Goal: Register for event/course

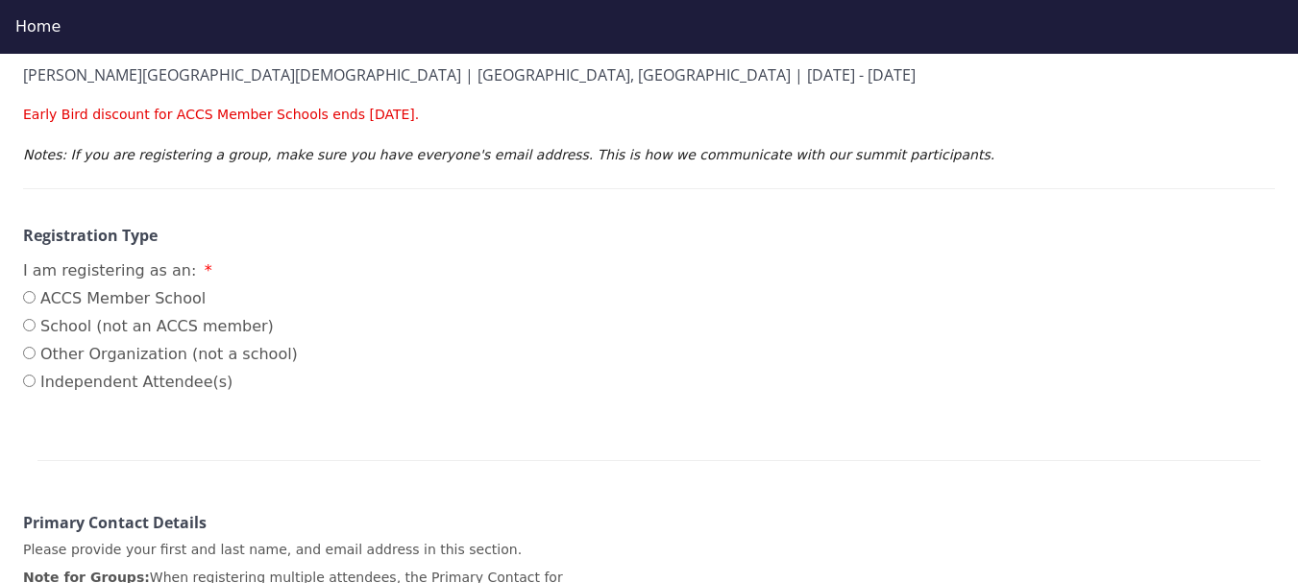
scroll to position [284, 0]
click at [117, 289] on label "ACCS Member School" at bounding box center [160, 300] width 275 height 23
click at [36, 293] on input "ACCS Member School" at bounding box center [29, 299] width 12 height 12
radio input "true"
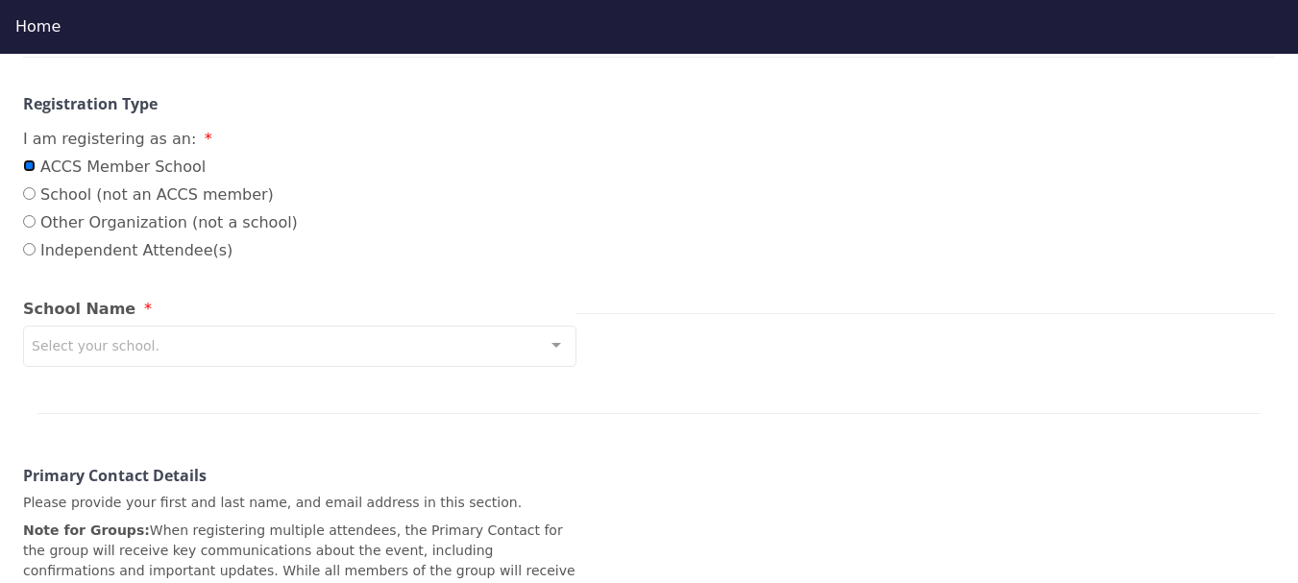
scroll to position [495, 0]
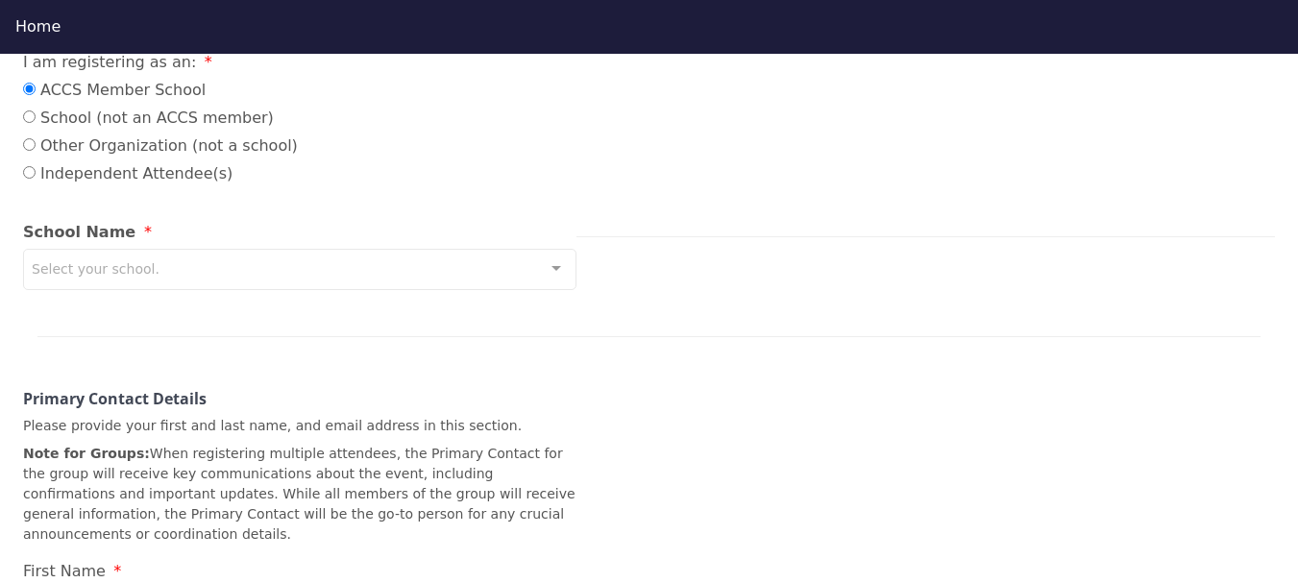
click at [231, 249] on div "Select your school." at bounding box center [299, 269] width 553 height 41
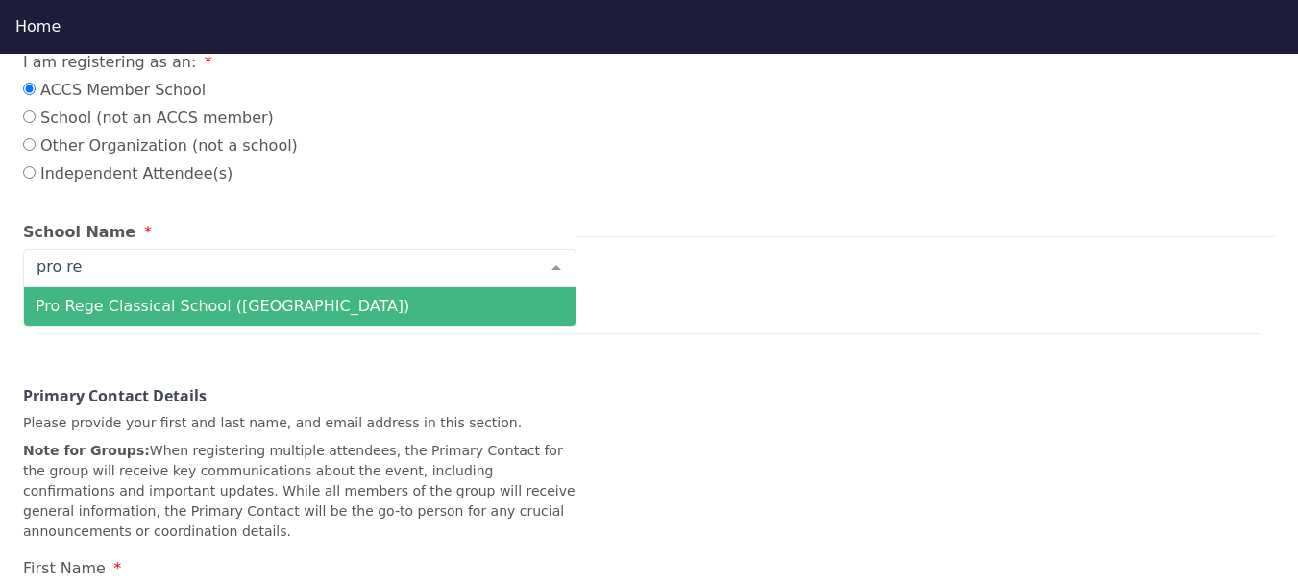
type input "pro reg"
click at [217, 287] on span "Pro Rege Classical School ([GEOGRAPHIC_DATA])" at bounding box center [299, 306] width 551 height 38
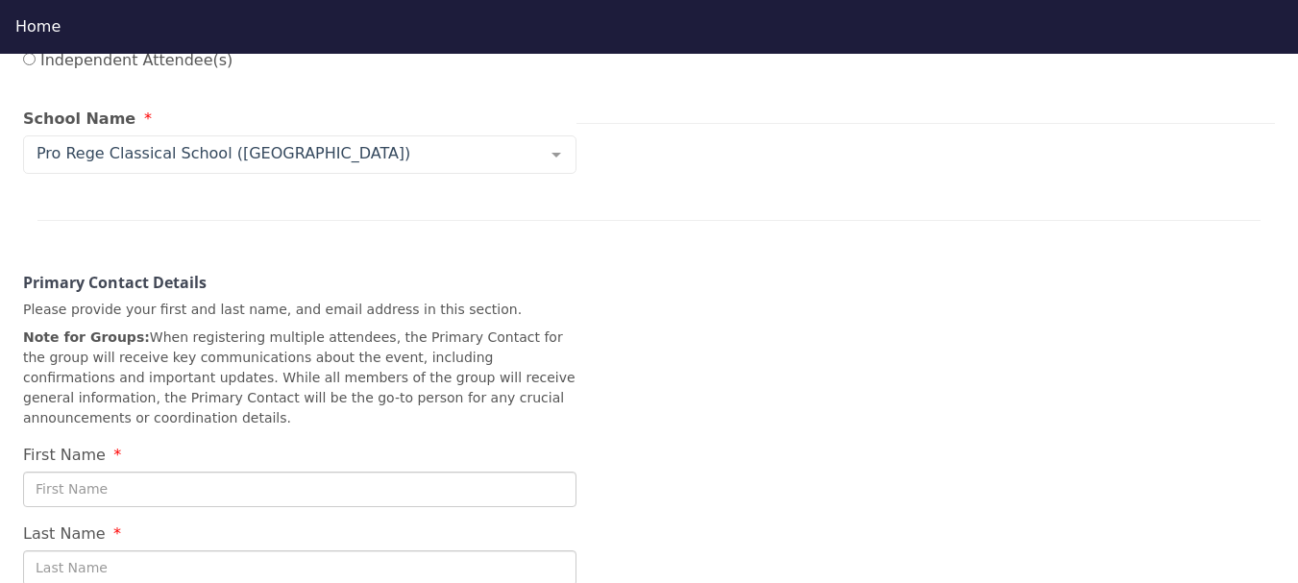
scroll to position [637, 0]
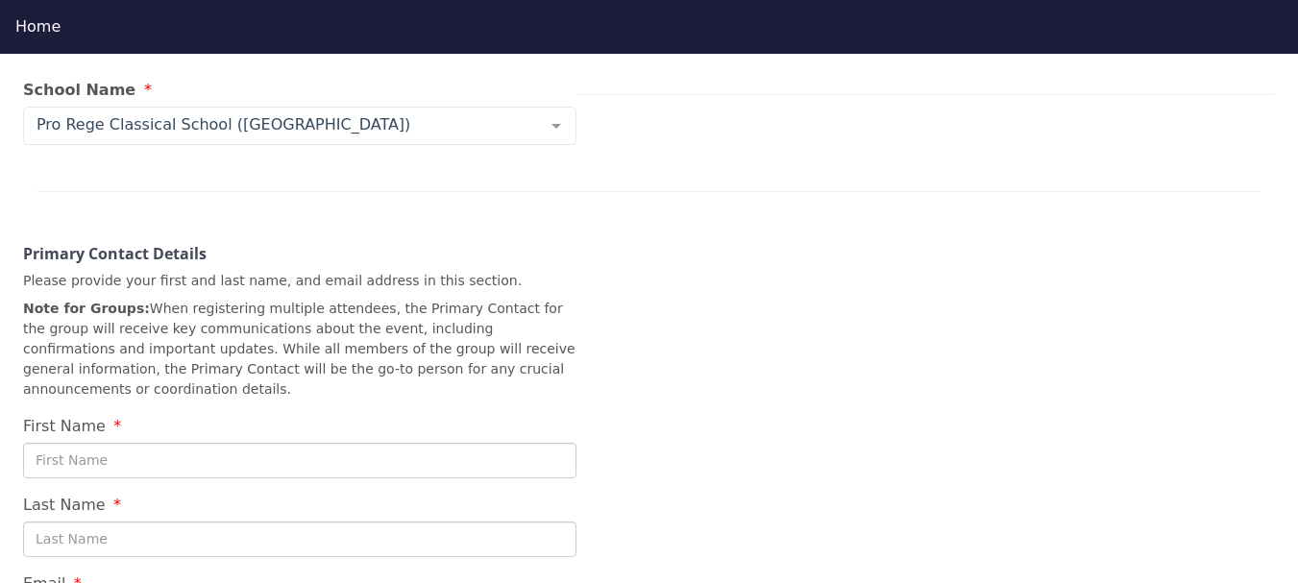
click at [167, 443] on input "First Name" at bounding box center [299, 461] width 553 height 36
type input "[PERSON_NAME]"
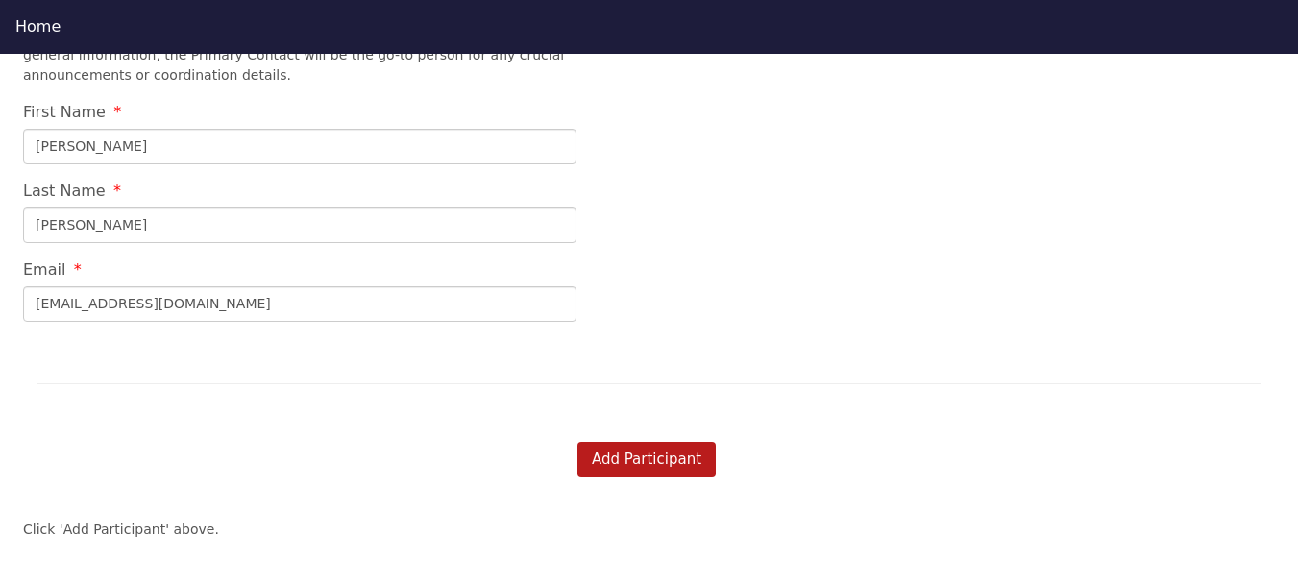
scroll to position [965, 0]
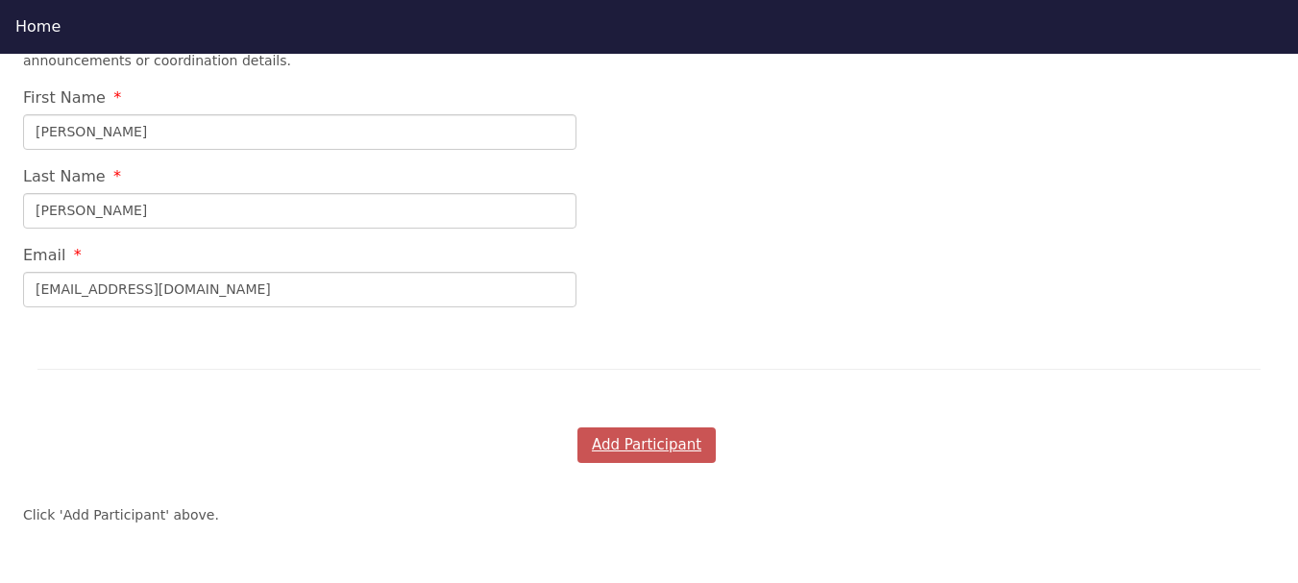
type input "[EMAIL_ADDRESS][DOMAIN_NAME]"
click at [653, 427] on button "Add Participant" at bounding box center [646, 445] width 138 height 36
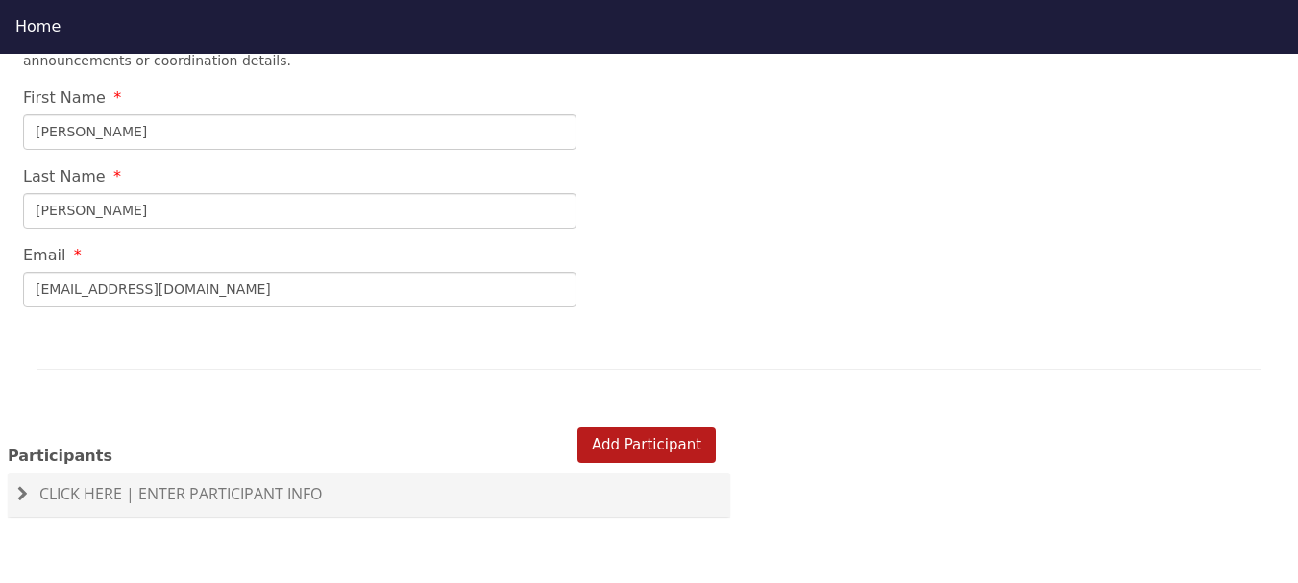
click at [302, 483] on span "Click Here | Enter Participant Info" at bounding box center [180, 493] width 282 height 21
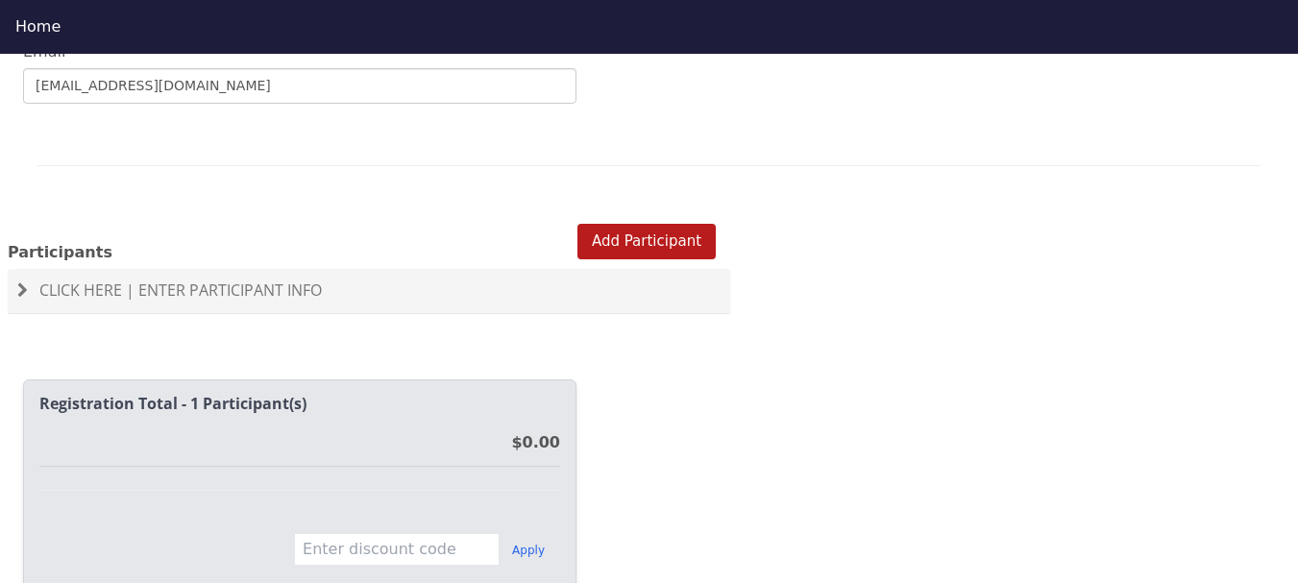
scroll to position [1161, 0]
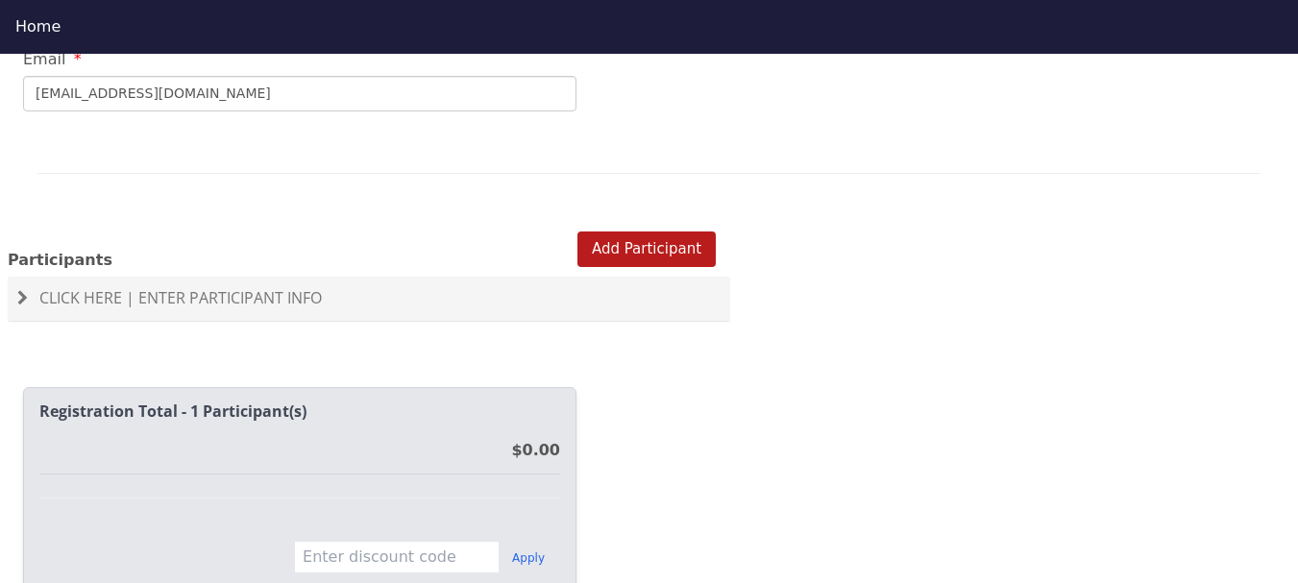
click at [269, 287] on span "Click Here | Enter Participant Info" at bounding box center [180, 297] width 282 height 21
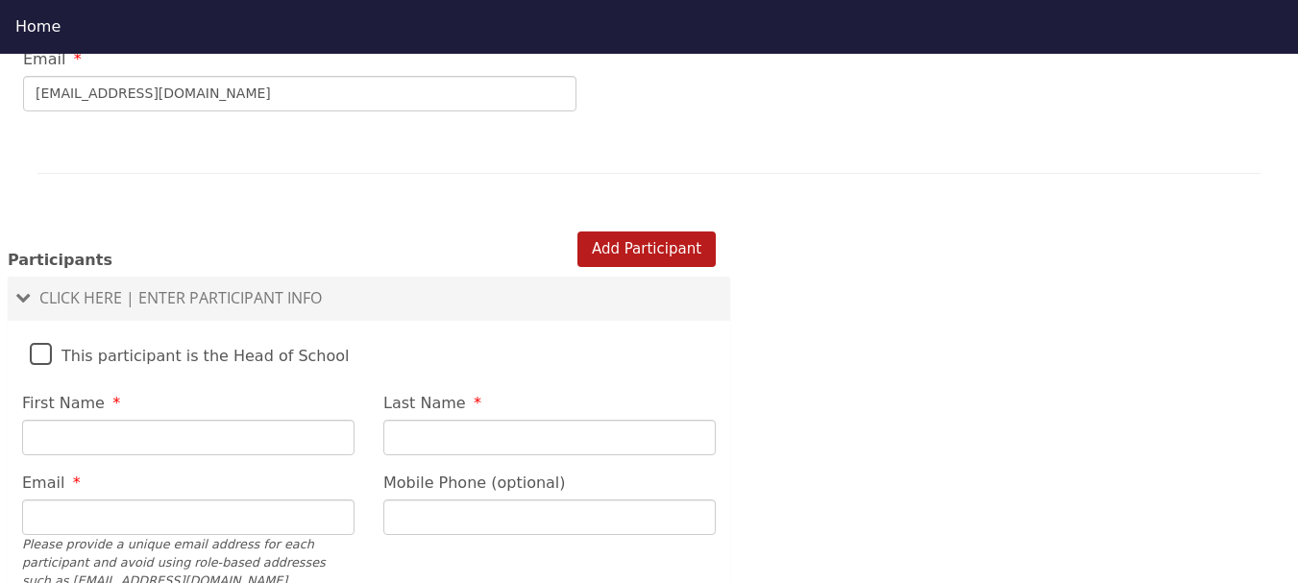
click at [198, 420] on input "First Name" at bounding box center [188, 438] width 332 height 36
type input "[PERSON_NAME]"
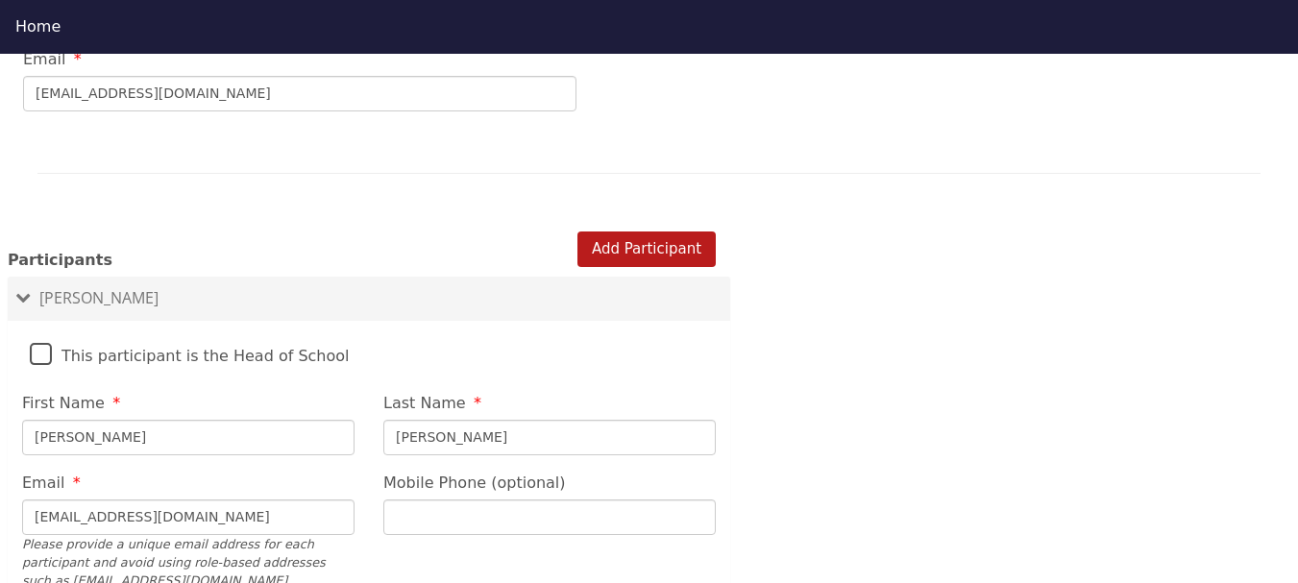
type input "[EMAIL_ADDRESS][DOMAIN_NAME]"
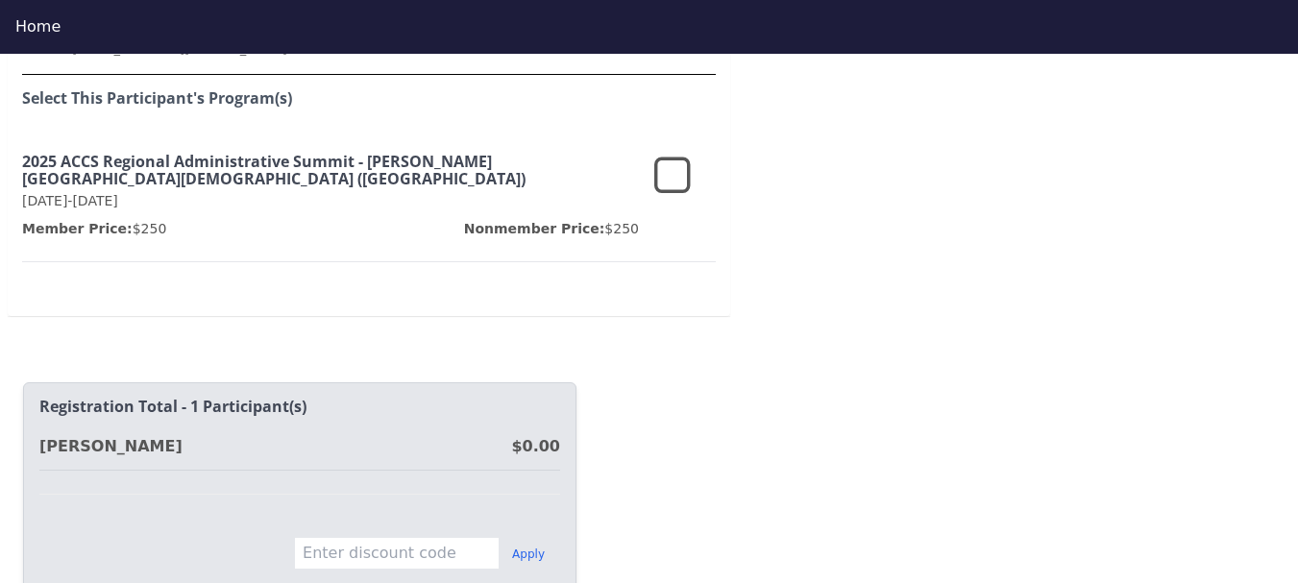
scroll to position [1669, 0]
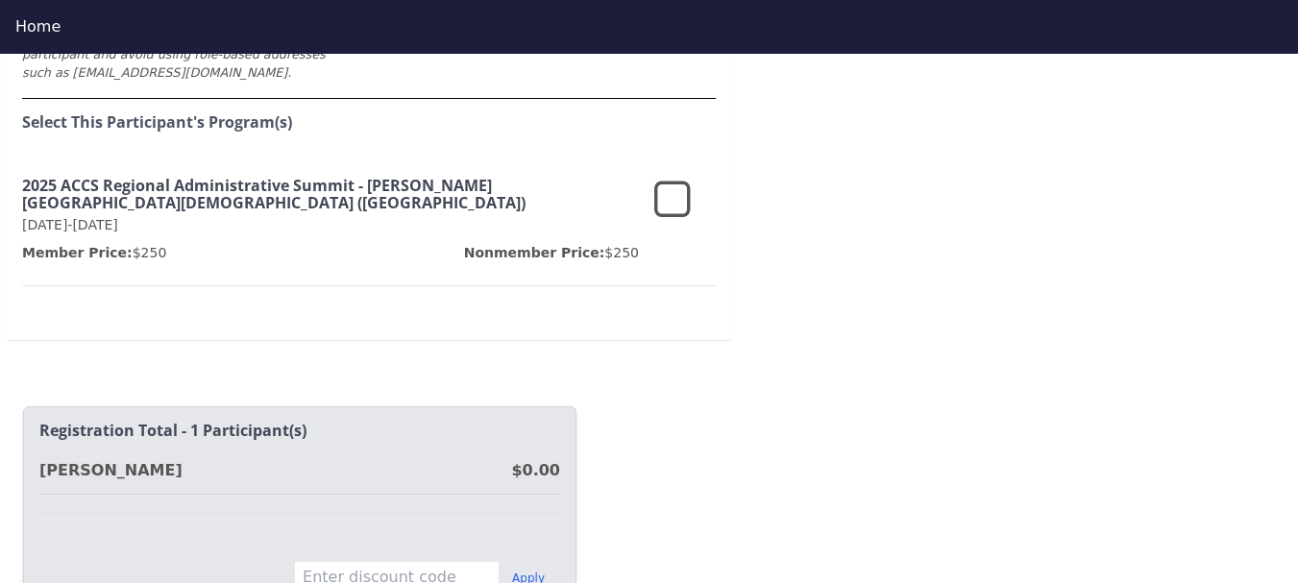
type input "[PHONE_NUMBER]"
click at [676, 178] on icon at bounding box center [672, 201] width 37 height 46
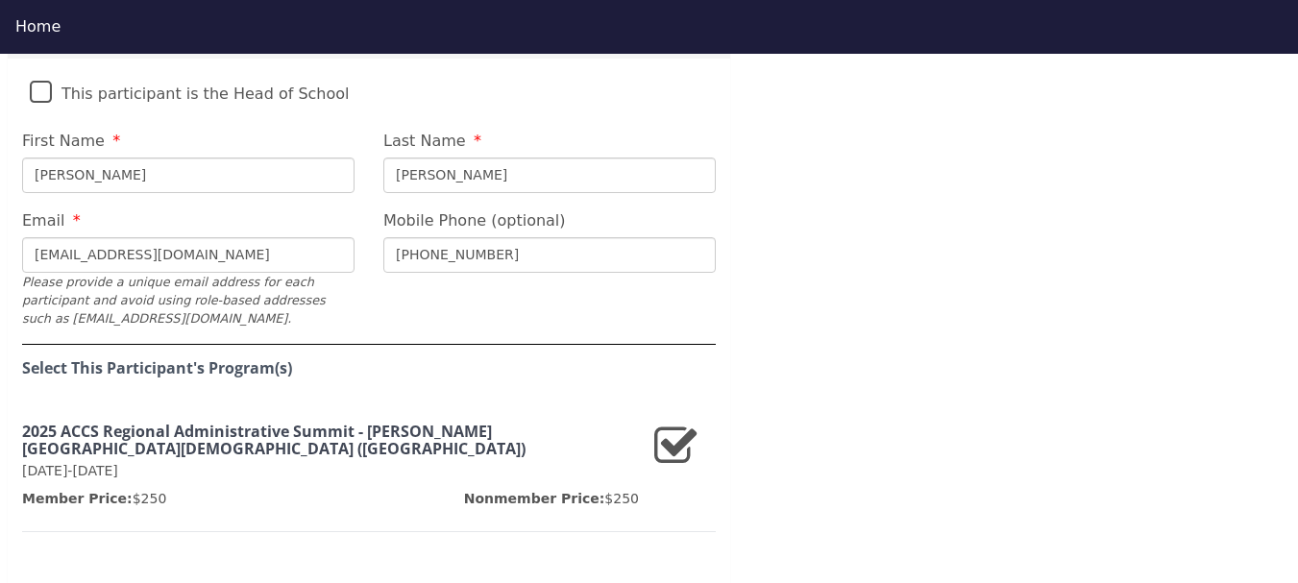
scroll to position [1919, 0]
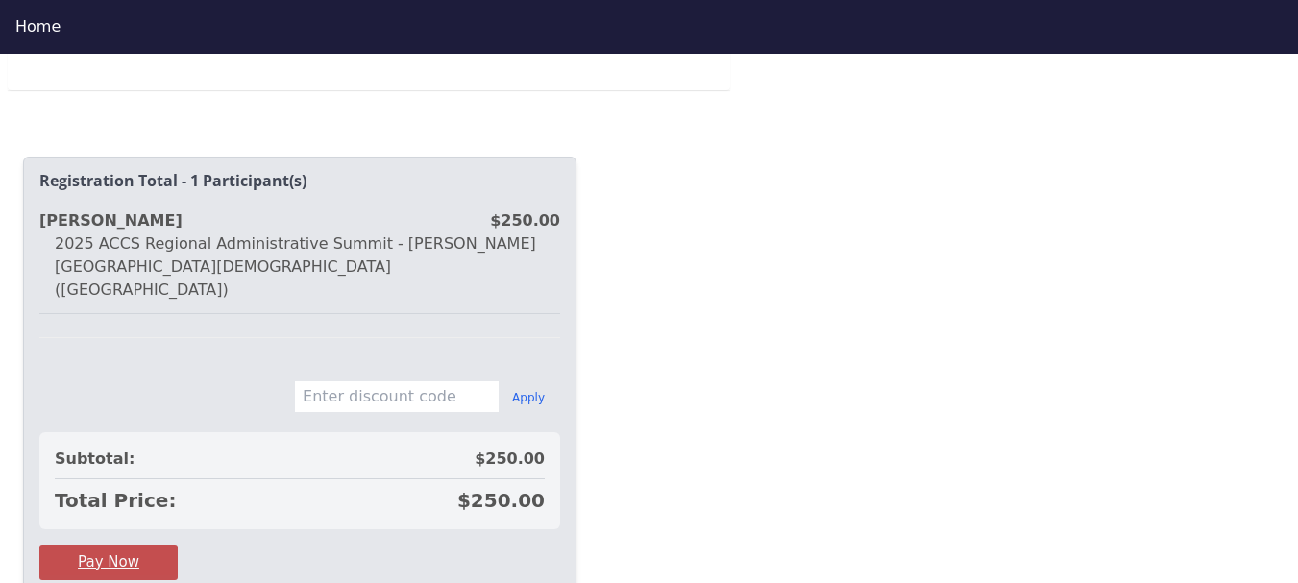
click at [143, 545] on button "Pay Now" at bounding box center [108, 563] width 138 height 36
